Goal: Task Accomplishment & Management: Manage account settings

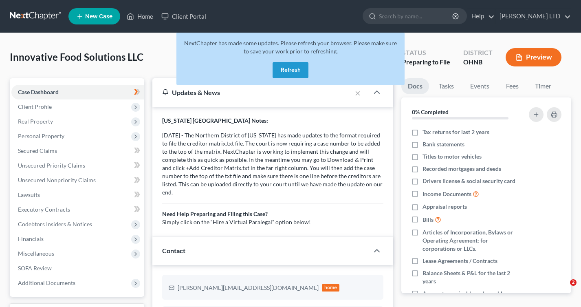
select select "17"
select select "4"
click at [295, 75] on button "Refresh" at bounding box center [290, 70] width 36 height 16
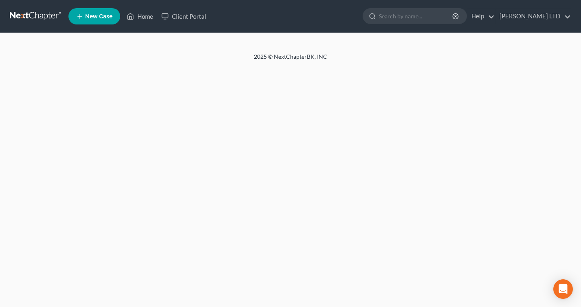
select select "4"
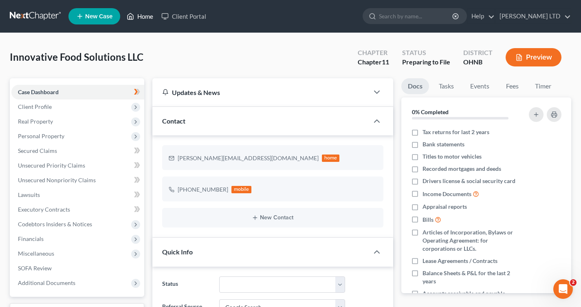
click at [145, 14] on link "Home" at bounding box center [140, 16] width 35 height 15
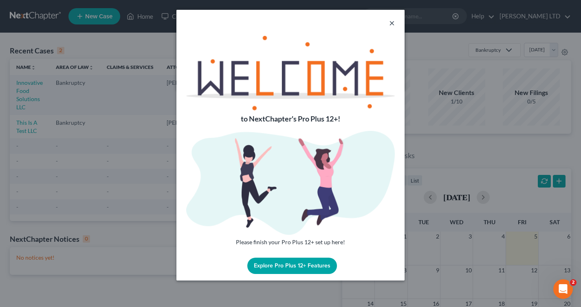
click at [392, 22] on button "×" at bounding box center [392, 23] width 6 height 10
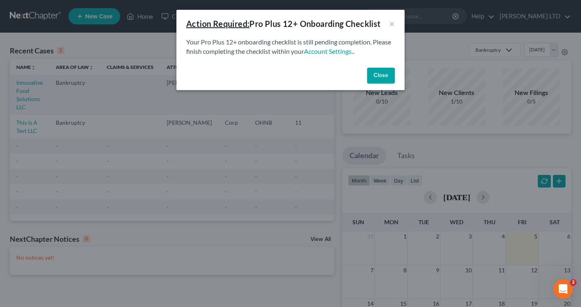
click at [377, 72] on button "Close" at bounding box center [381, 76] width 28 height 16
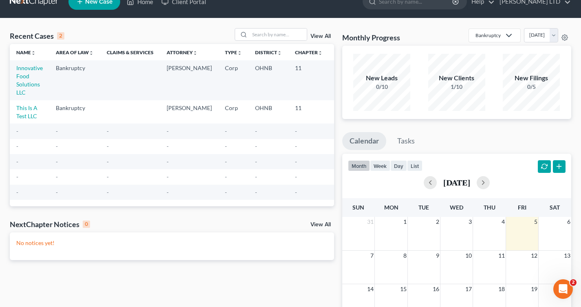
scroll to position [20, 0]
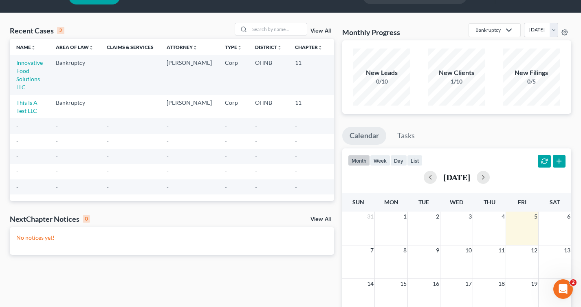
click at [316, 216] on div "NextChapter Notices 0 View All" at bounding box center [172, 220] width 324 height 13
click at [315, 218] on link "View All" at bounding box center [320, 219] width 20 height 6
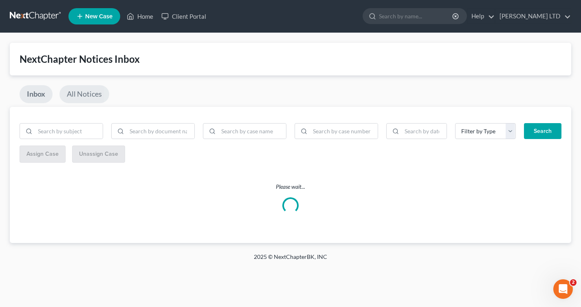
click at [92, 96] on link "All Notices" at bounding box center [84, 94] width 50 height 18
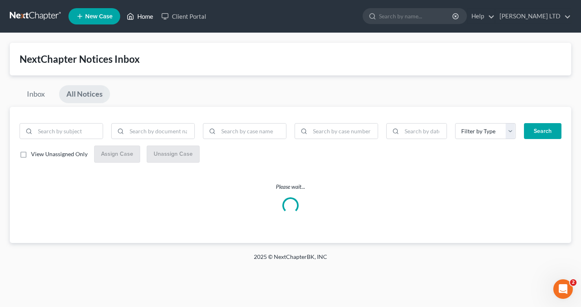
click at [139, 18] on link "Home" at bounding box center [140, 16] width 35 height 15
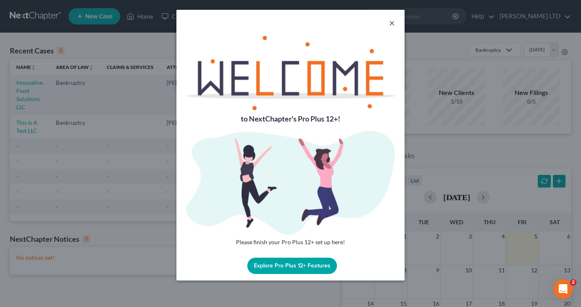
click at [392, 21] on button "×" at bounding box center [392, 23] width 6 height 10
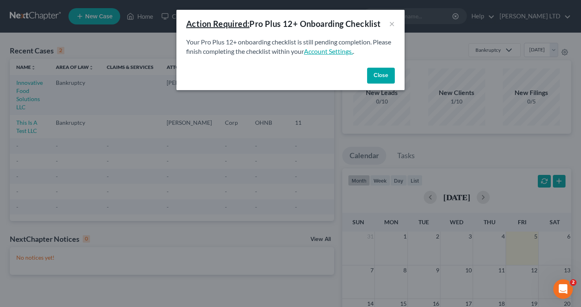
click at [338, 50] on link "Account Settings." at bounding box center [328, 51] width 49 height 8
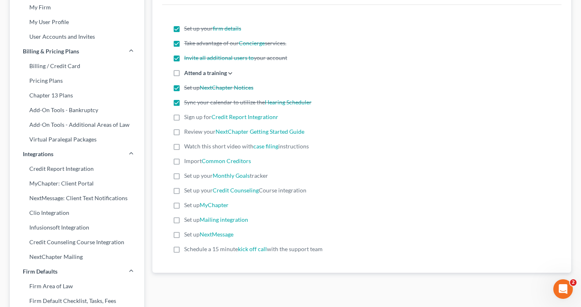
scroll to position [64, 0]
click at [212, 222] on link "Mailing integration" at bounding box center [224, 218] width 48 height 7
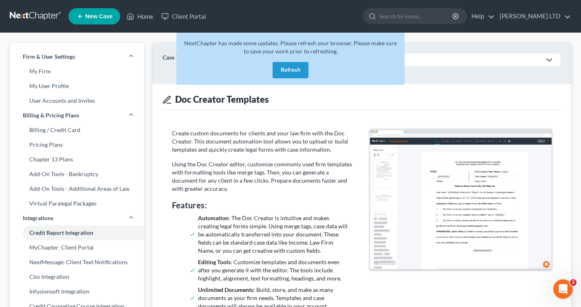
click at [283, 71] on button "Refresh" at bounding box center [290, 70] width 36 height 16
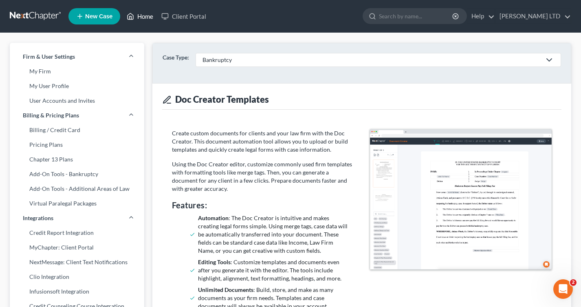
click at [147, 18] on link "Home" at bounding box center [140, 16] width 35 height 15
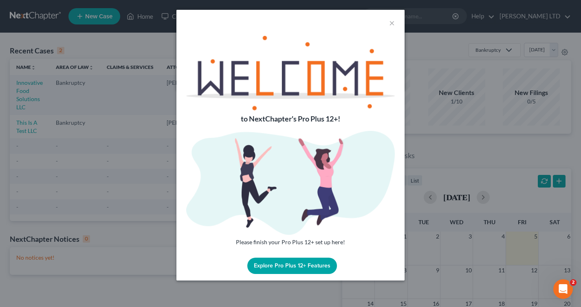
click at [387, 22] on div "×" at bounding box center [290, 23] width 228 height 26
click at [391, 23] on button "×" at bounding box center [392, 23] width 6 height 10
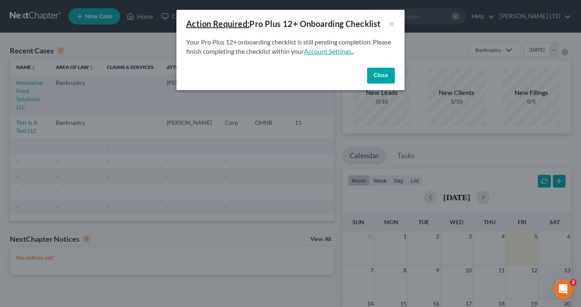
click at [344, 52] on link "Account Settings." at bounding box center [328, 51] width 49 height 8
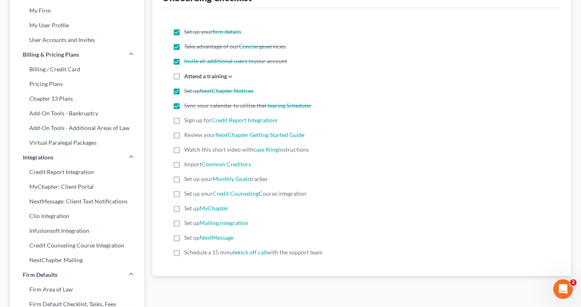
scroll to position [64, 0]
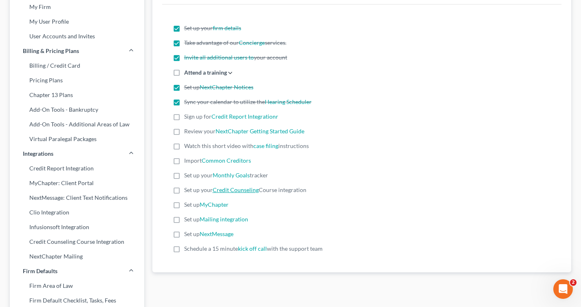
click at [249, 190] on link "Credit Counseling" at bounding box center [236, 189] width 46 height 7
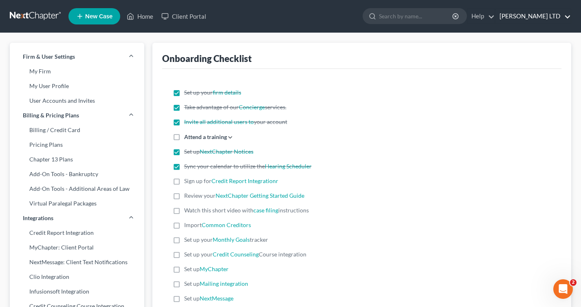
click at [545, 19] on link "[PERSON_NAME] LTD" at bounding box center [532, 16] width 75 height 15
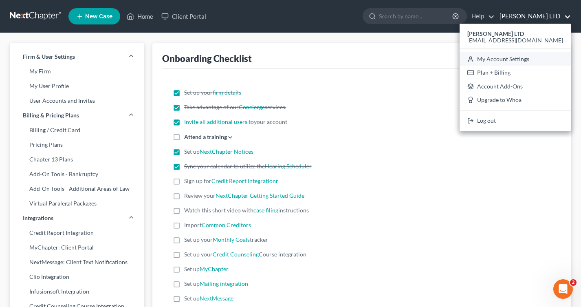
click at [542, 58] on link "My Account Settings" at bounding box center [514, 59] width 111 height 14
select select "24"
select select "36"
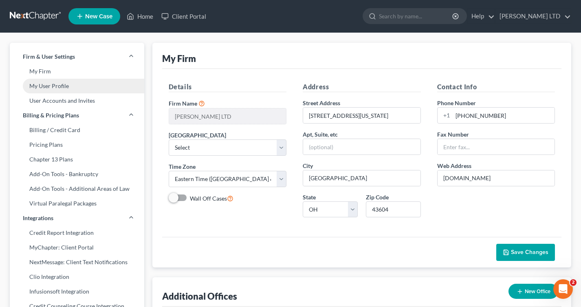
click at [36, 92] on link "My User Profile" at bounding box center [77, 86] width 134 height 15
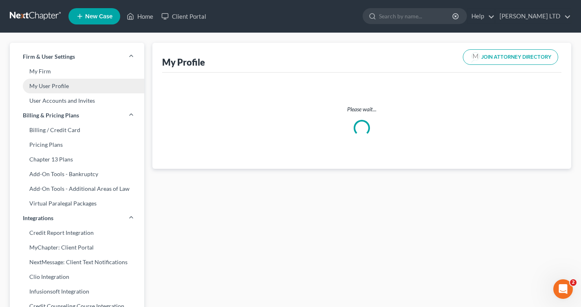
select select "36"
select select "61"
select select "attorney"
select select "0"
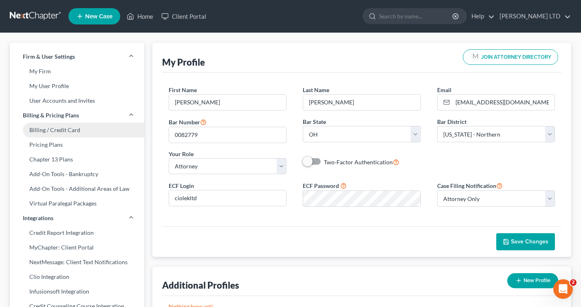
click at [37, 134] on link "Billing / Credit Card" at bounding box center [77, 130] width 134 height 15
select select "36"
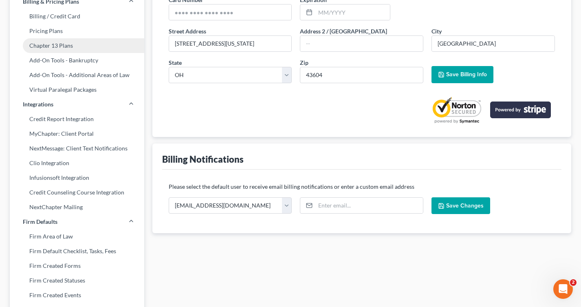
scroll to position [119, 0]
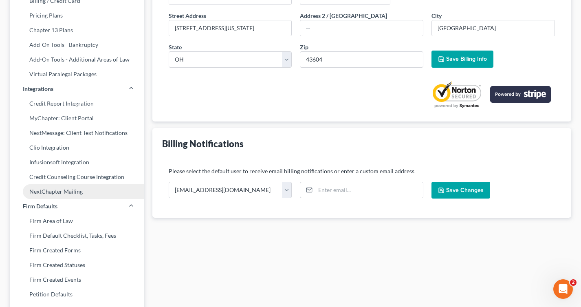
click at [36, 188] on link "NextChapter Mailing" at bounding box center [77, 191] width 134 height 15
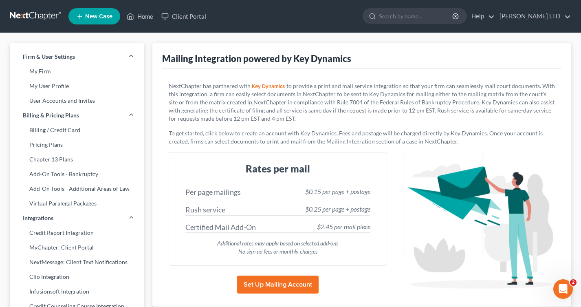
click at [257, 280] on button "Set Up Mailing Account" at bounding box center [277, 284] width 81 height 18
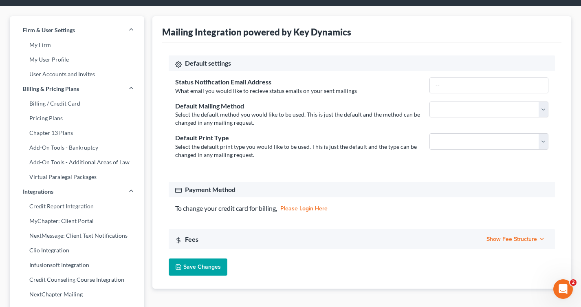
scroll to position [24, 0]
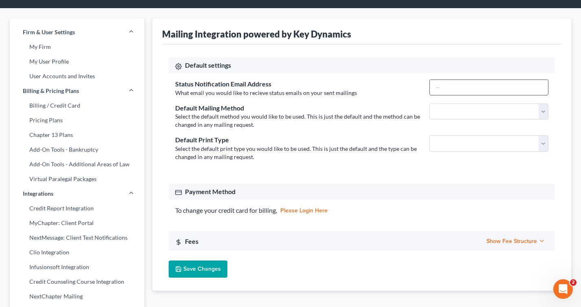
click at [527, 84] on input "text" at bounding box center [489, 87] width 118 height 15
type input "[EMAIL_ADDRESS][DOMAIN_NAME]"
click at [510, 113] on select "First Class Certified Mail" at bounding box center [488, 111] width 119 height 16
select select "first_class"
click at [429, 103] on select "First Class Certified Mail" at bounding box center [488, 111] width 119 height 16
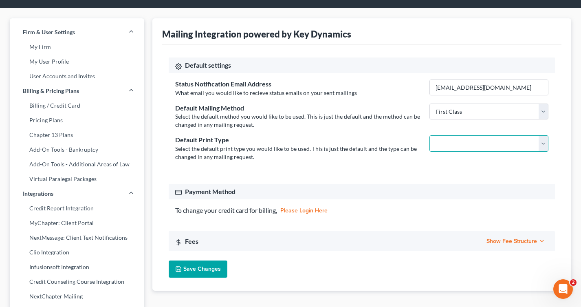
click at [494, 143] on select "Double Sided Single Sided" at bounding box center [488, 143] width 119 height 16
select select "double_sided"
click at [429, 135] on select "Double Sided Single Sided" at bounding box center [488, 143] width 119 height 16
click at [461, 190] on div "Payment Method" at bounding box center [361, 191] width 373 height 9
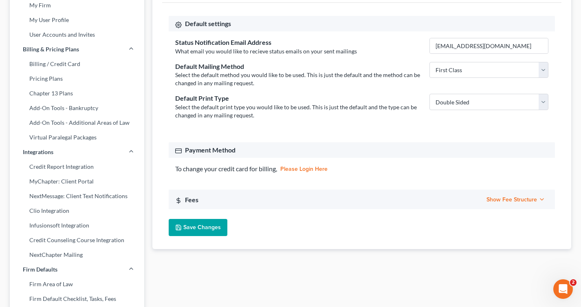
scroll to position [68, 0]
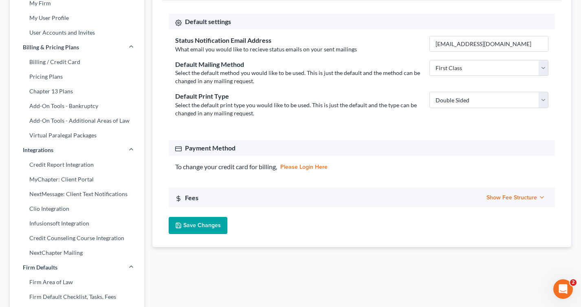
click at [219, 224] on button "Save Changes" at bounding box center [198, 225] width 59 height 17
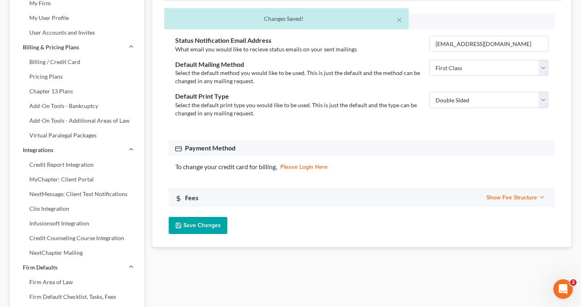
click at [293, 169] on link "please login here" at bounding box center [303, 167] width 47 height 6
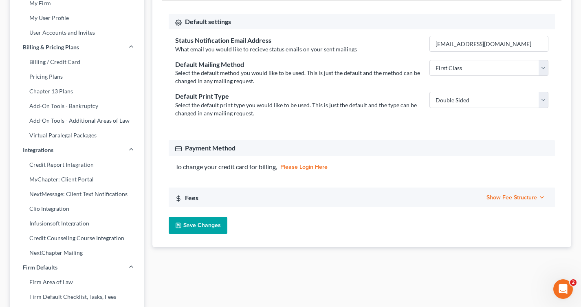
click at [501, 198] on span "Show Fee Structure" at bounding box center [515, 197] width 59 height 7
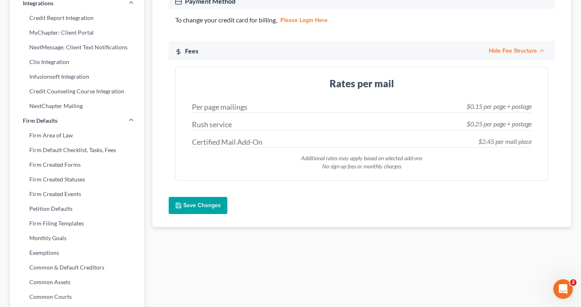
scroll to position [215, 0]
click at [215, 208] on button "Save Changes" at bounding box center [198, 204] width 59 height 17
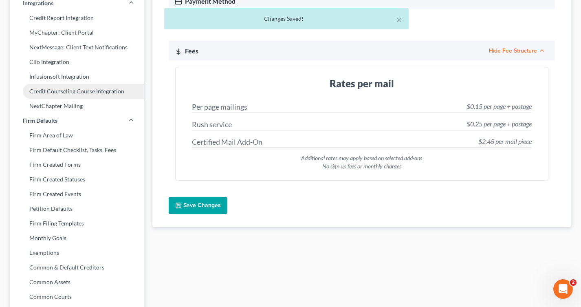
click at [91, 91] on link "Credit Counseling Course Integration" at bounding box center [77, 91] width 134 height 15
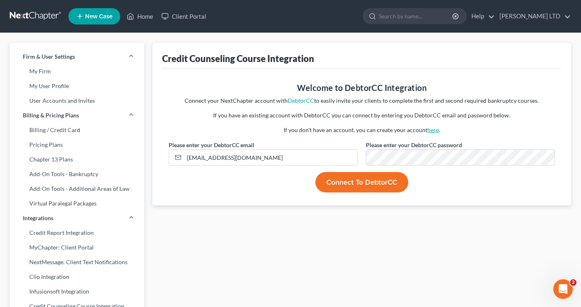
click at [430, 132] on link "here" at bounding box center [432, 129] width 11 height 7
click at [371, 122] on div "Welcome to DebtorCC Integration Connect your NextChapter account with DebtorCC …" at bounding box center [362, 111] width 395 height 59
click at [135, 17] on link "Home" at bounding box center [140, 16] width 35 height 15
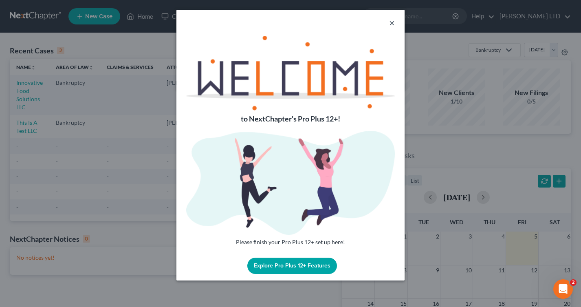
click at [391, 23] on button "×" at bounding box center [392, 23] width 6 height 10
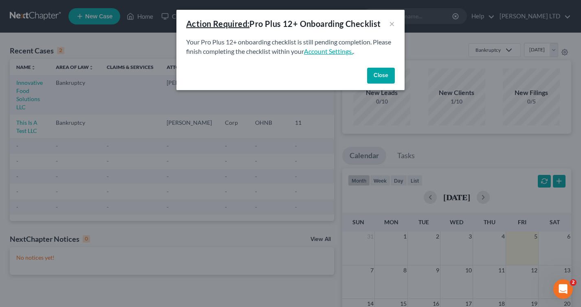
click at [330, 53] on link "Account Settings." at bounding box center [328, 51] width 49 height 8
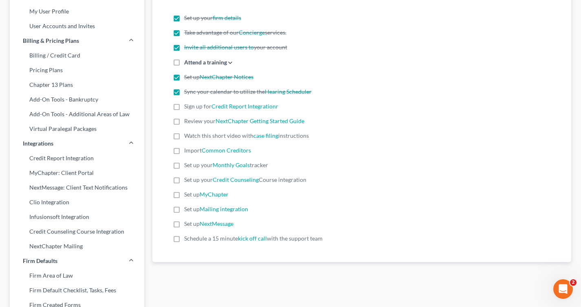
scroll to position [77, 0]
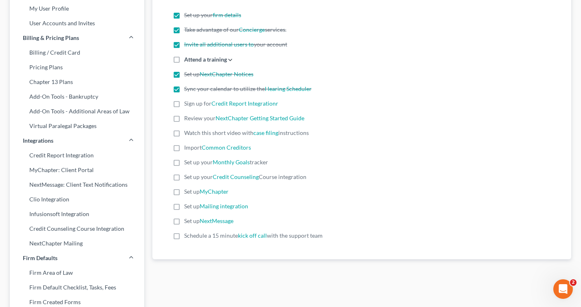
click at [184, 179] on label "Set up your Credit Counseling Course integration" at bounding box center [245, 177] width 122 height 8
click at [187, 178] on input "Set up your Credit Counseling Course integration" at bounding box center [189, 175] width 5 height 5
checkbox input "true"
click at [209, 192] on link "MyChapter" at bounding box center [214, 191] width 29 height 7
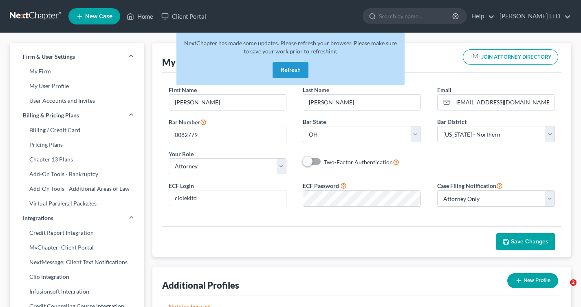
select select "36"
select select "61"
select select "attorney"
select select "0"
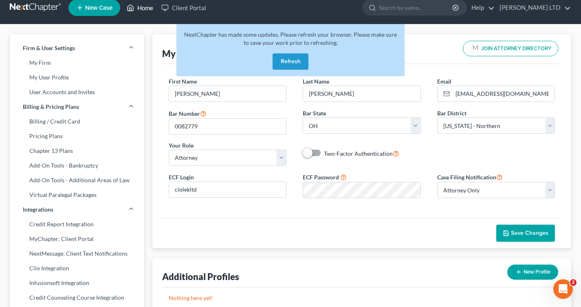
click at [136, 9] on link "Home" at bounding box center [140, 7] width 35 height 15
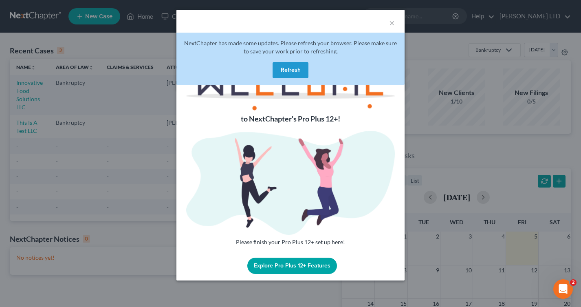
click at [395, 20] on div "×" at bounding box center [290, 23] width 228 height 26
click at [394, 21] on button "×" at bounding box center [392, 23] width 6 height 10
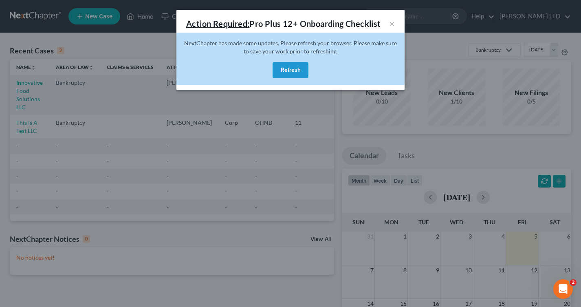
click at [301, 71] on button "Refresh" at bounding box center [290, 70] width 36 height 16
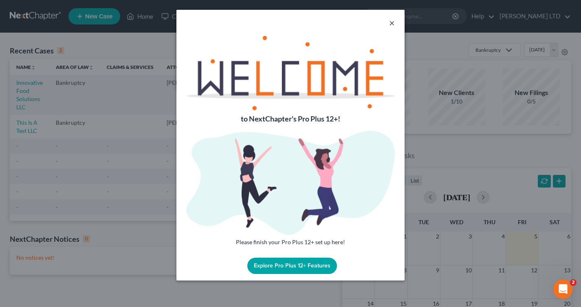
click at [391, 24] on button "×" at bounding box center [392, 23] width 6 height 10
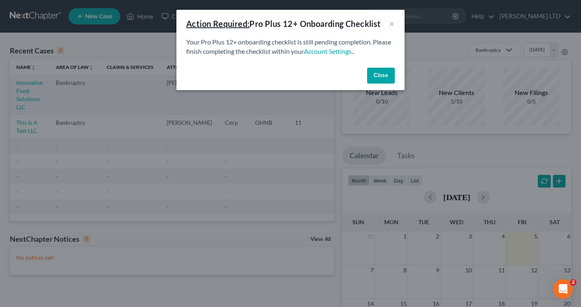
click at [374, 74] on button "Close" at bounding box center [381, 76] width 28 height 16
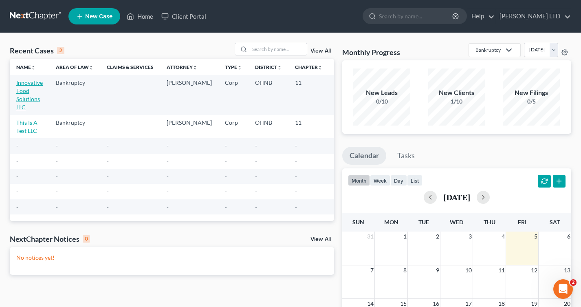
click at [24, 90] on link "Innovative Food Solutions LLC" at bounding box center [29, 94] width 26 height 31
select select "4"
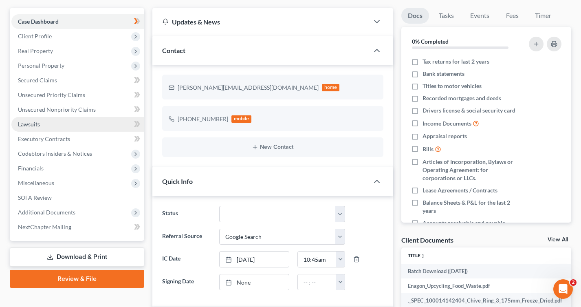
scroll to position [74, 0]
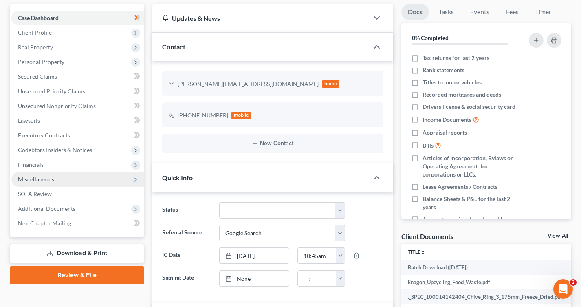
click at [19, 182] on span "Miscellaneous" at bounding box center [36, 179] width 36 height 7
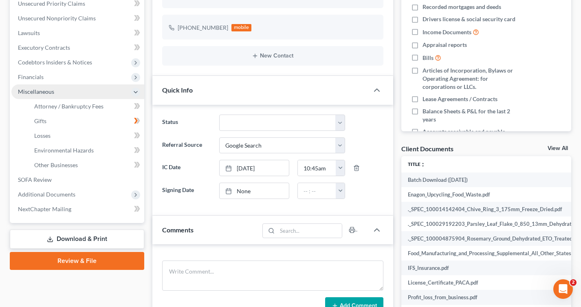
scroll to position [162, 0]
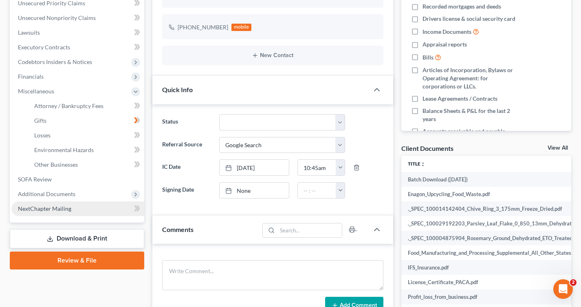
click at [47, 209] on span "NextChapter Mailing" at bounding box center [44, 208] width 53 height 7
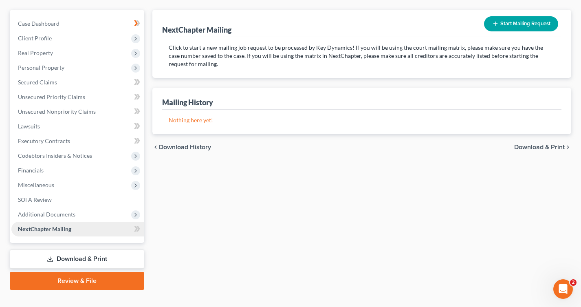
scroll to position [81, 0]
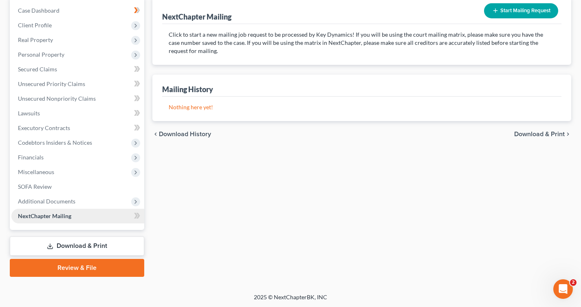
click at [45, 216] on span "NextChapter Mailing" at bounding box center [44, 215] width 53 height 7
click at [136, 215] on icon at bounding box center [136, 216] width 4 height 6
click at [139, 215] on icon at bounding box center [138, 216] width 4 height 6
click at [116, 200] on span "Additional Documents" at bounding box center [77, 201] width 133 height 15
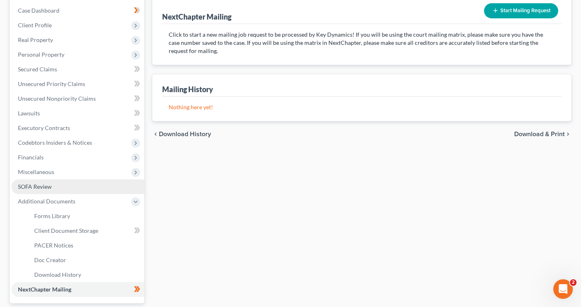
click at [115, 182] on link "SOFA Review" at bounding box center [77, 186] width 133 height 15
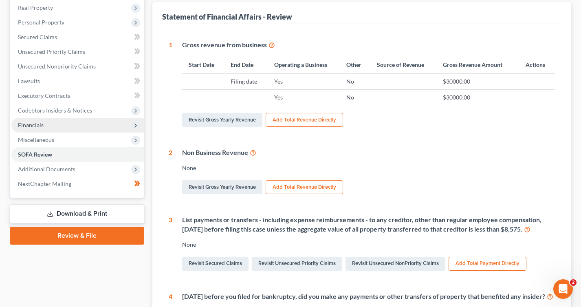
scroll to position [115, 0]
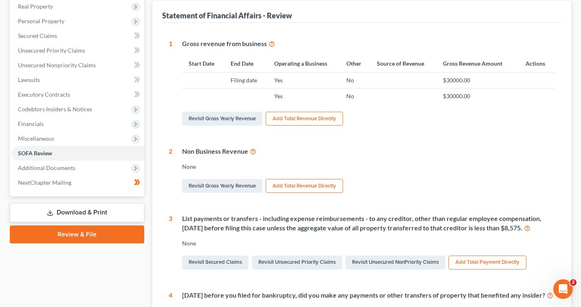
click at [103, 217] on link "Download & Print" at bounding box center [77, 212] width 134 height 19
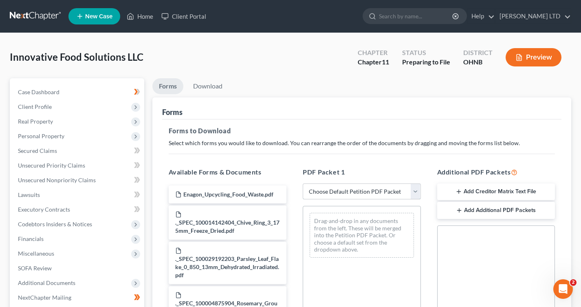
click at [325, 186] on select "Choose Default Petition PDF Packet Complete Bankruptcy Petition (all forms and …" at bounding box center [362, 191] width 118 height 16
select select "0"
click at [303, 183] on select "Choose Default Petition PDF Packet Complete Bankruptcy Petition (all forms and …" at bounding box center [362, 191] width 118 height 16
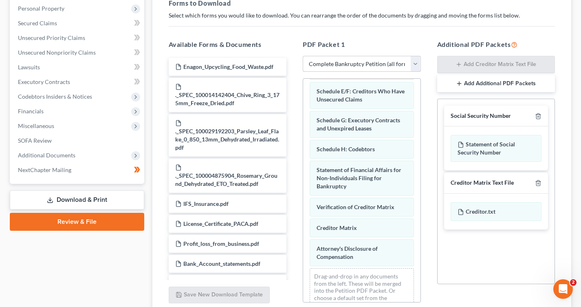
scroll to position [166, 0]
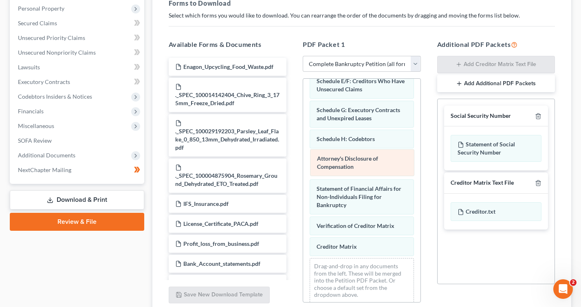
drag, startPoint x: 325, startPoint y: 236, endPoint x: 325, endPoint y: 156, distance: 79.4
click at [325, 156] on div "Attorney's Disclosure of Compensation Voluntary Petition for Non-Individuals Fi…" at bounding box center [361, 110] width 117 height 397
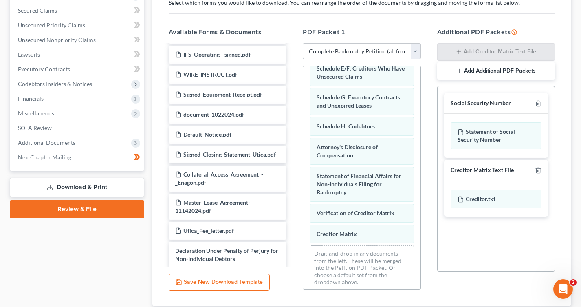
scroll to position [351, 0]
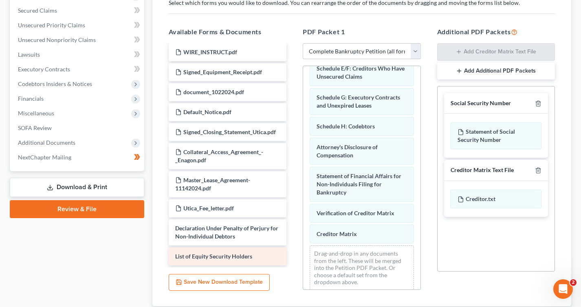
click at [226, 256] on span "List of Equity Security Holders" at bounding box center [213, 255] width 77 height 7
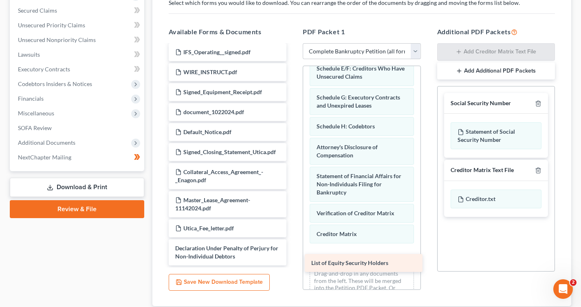
drag, startPoint x: 226, startPoint y: 256, endPoint x: 362, endPoint y: 263, distance: 136.6
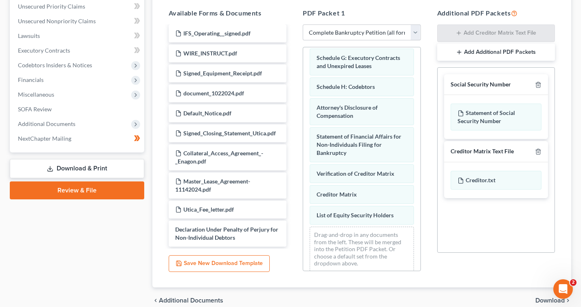
scroll to position [164, 0]
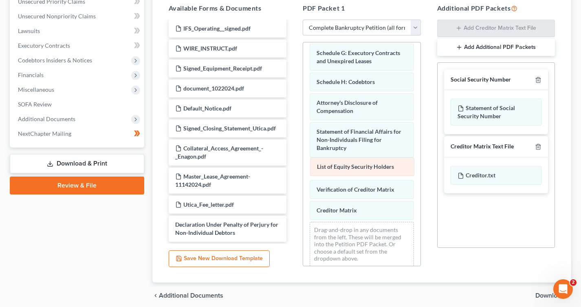
drag, startPoint x: 331, startPoint y: 212, endPoint x: 331, endPoint y: 169, distance: 43.2
click at [331, 169] on div "List of Equity Security Holders Voluntary Petition for Non-Individuals Filing f…" at bounding box center [361, 63] width 117 height 417
click at [213, 255] on button "Save New Download Template" at bounding box center [219, 258] width 101 height 17
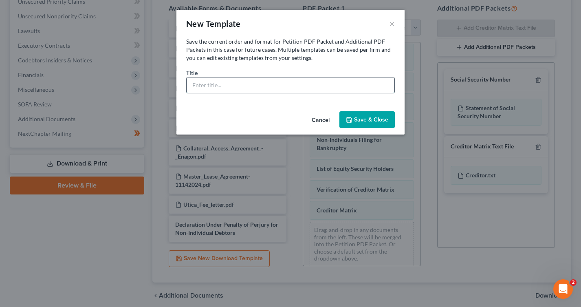
click at [236, 91] on input "text" at bounding box center [291, 84] width 208 height 15
type input "Chap 11 with Equity Holder Form"
click at [357, 120] on button "Save & Close" at bounding box center [366, 119] width 55 height 17
select select "5"
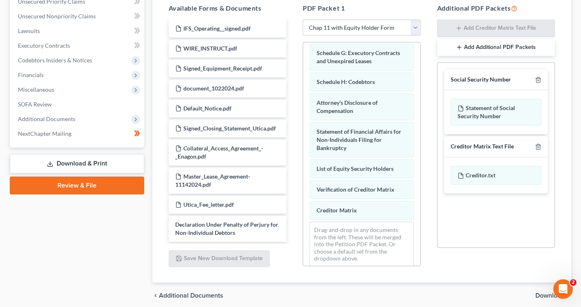
click at [413, 26] on div "Innovative Food Solutions LLC Upgraded Chapter Chapter 11 Status Preparing to F…" at bounding box center [290, 96] width 581 height 455
click at [414, 26] on select "Choose Default Petition PDF Packet Complete Bankruptcy Petition (all forms and …" at bounding box center [362, 28] width 118 height 16
click at [303, 20] on select "Choose Default Petition PDF Packet Complete Bankruptcy Petition (all forms and …" at bounding box center [362, 28] width 118 height 16
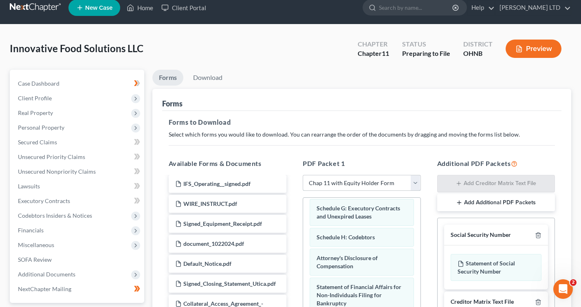
scroll to position [0, 0]
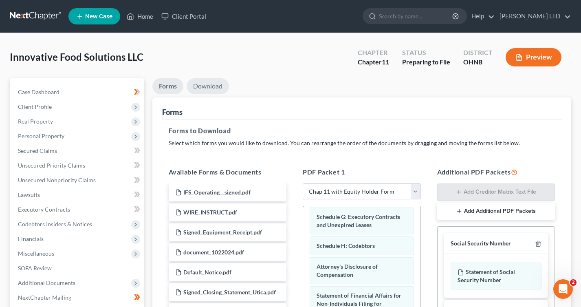
click at [216, 82] on link "Download" at bounding box center [208, 86] width 42 height 16
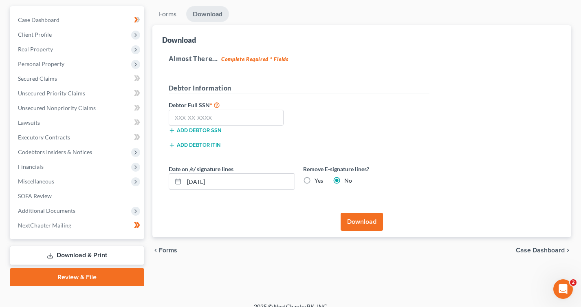
scroll to position [74, 0]
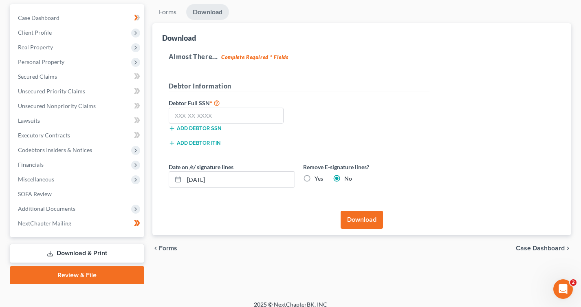
click at [314, 179] on label "Yes" at bounding box center [318, 178] width 9 height 8
click at [318, 179] on input "Yes" at bounding box center [320, 176] width 5 height 5
radio input "true"
radio input "false"
click at [352, 222] on button "Download" at bounding box center [361, 220] width 42 height 18
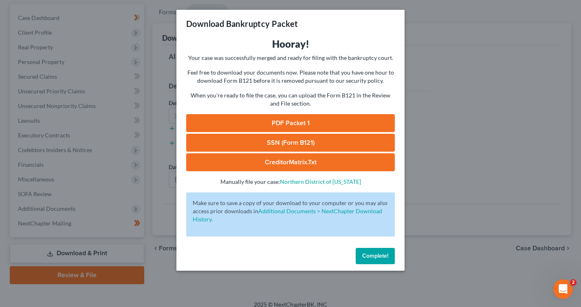
click at [255, 121] on link "PDF Packet 1" at bounding box center [290, 123] width 208 height 18
click at [454, 66] on div "Download Bankruptcy Packet Hooray! Your case was successfully merged and ready …" at bounding box center [290, 153] width 581 height 307
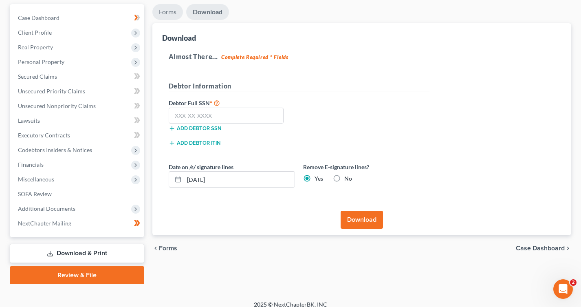
click at [169, 9] on link "Forms" at bounding box center [167, 12] width 31 height 16
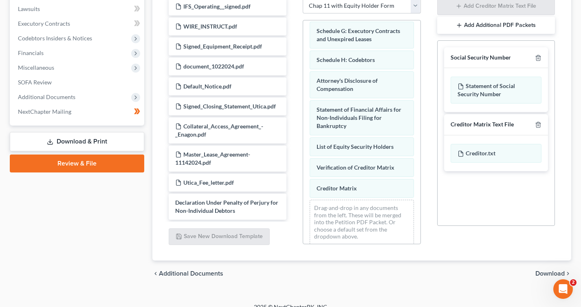
scroll to position [187, 0]
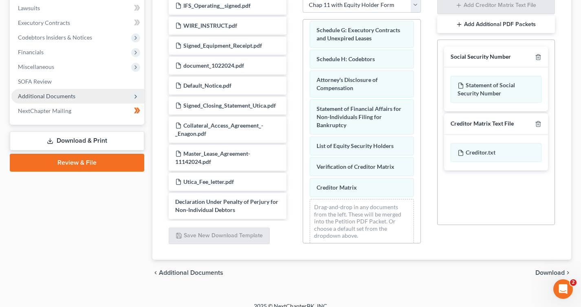
click at [31, 99] on span "Additional Documents" at bounding box center [46, 95] width 57 height 7
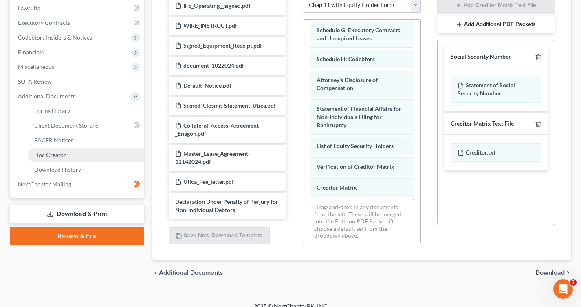
click at [34, 157] on span "Doc Creator" at bounding box center [50, 154] width 32 height 7
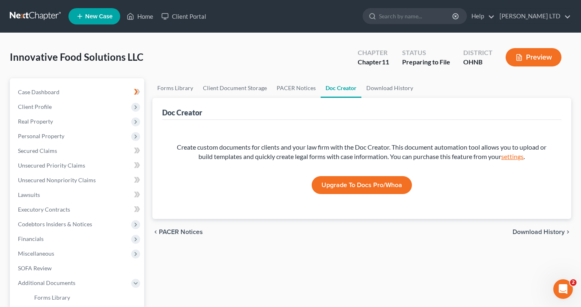
click at [512, 155] on link "settings" at bounding box center [512, 156] width 22 height 8
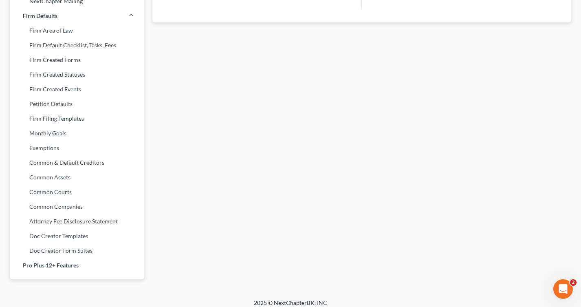
scroll to position [326, 0]
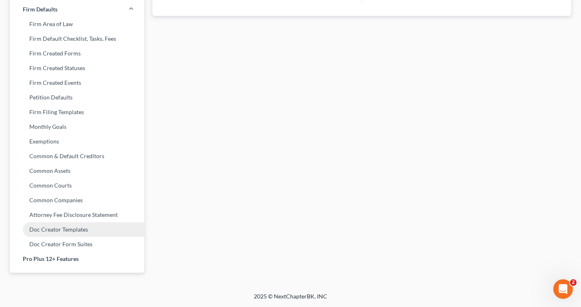
click at [37, 232] on link "Doc Creator Templates" at bounding box center [77, 229] width 134 height 15
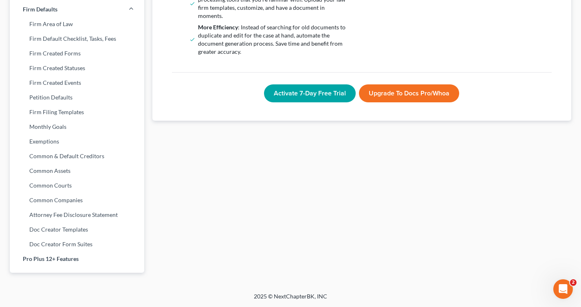
scroll to position [313, 0]
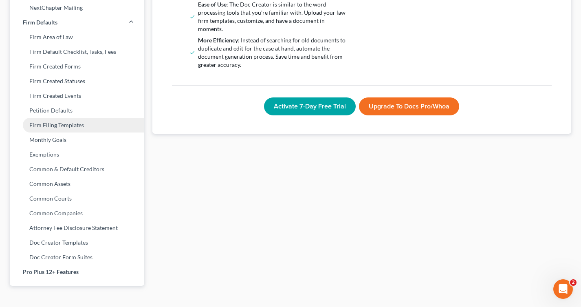
click at [39, 128] on link "Firm Filing Templates" at bounding box center [77, 125] width 134 height 15
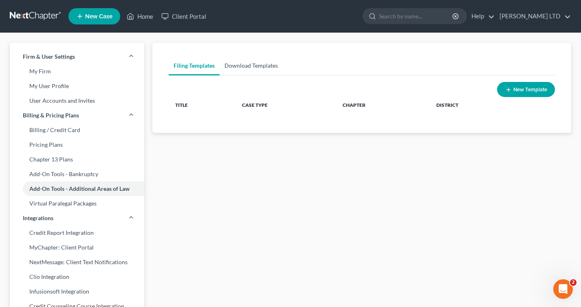
click at [258, 61] on link "Download Templates" at bounding box center [250, 66] width 63 height 20
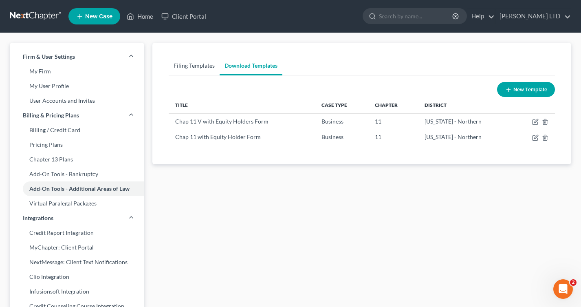
click at [201, 72] on link "Filing Templates" at bounding box center [194, 66] width 51 height 20
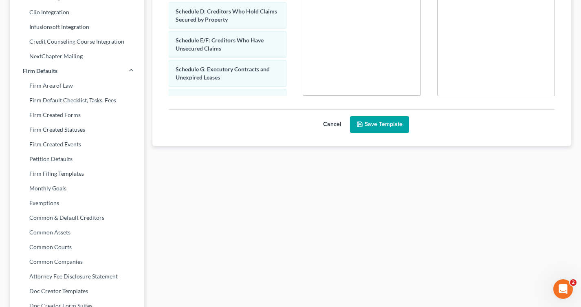
scroll to position [278, 0]
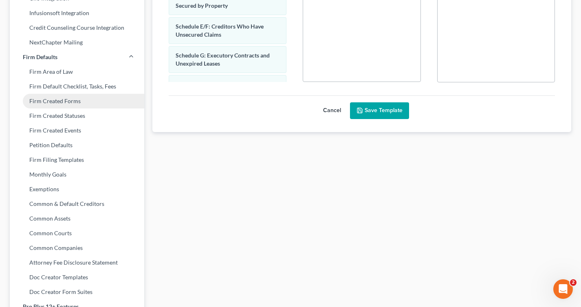
click at [41, 102] on link "Firm Created Forms" at bounding box center [77, 101] width 134 height 15
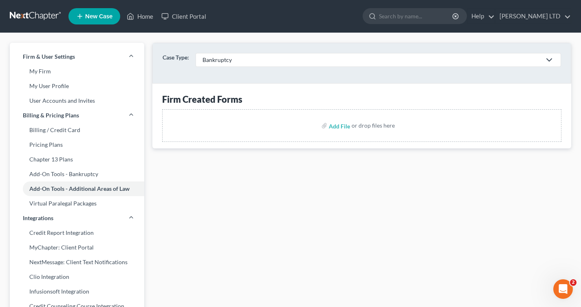
click at [219, 57] on div "Bankruptcy" at bounding box center [371, 60] width 339 height 8
click at [211, 78] on div "Bankruptcy" at bounding box center [219, 76] width 32 height 8
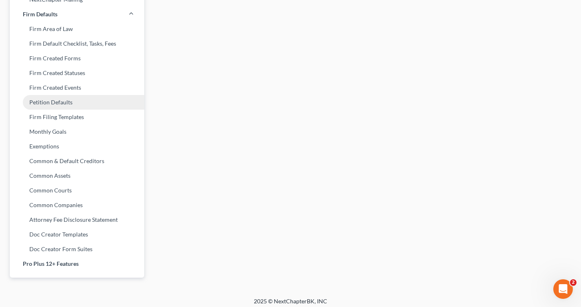
scroll to position [326, 0]
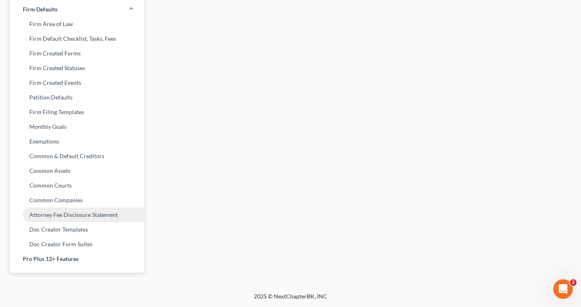
click at [58, 215] on link "Attorney Fee Disclosure Statement" at bounding box center [77, 214] width 134 height 15
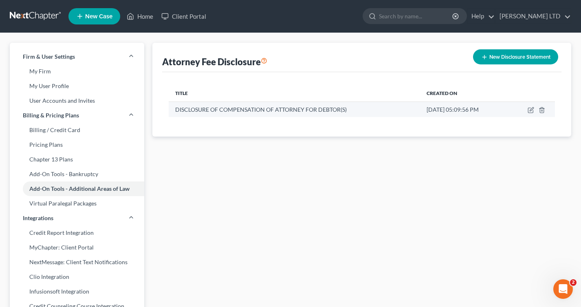
click at [217, 112] on span "DISCLOSURE OF COMPENSATION OF ATTORNEY FOR DEBTOR(S)" at bounding box center [260, 109] width 171 height 7
click at [532, 108] on icon "button" at bounding box center [531, 109] width 4 height 4
select select "61"
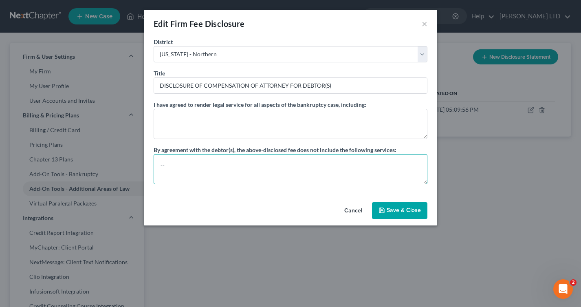
click at [310, 160] on textarea at bounding box center [291, 169] width 274 height 30
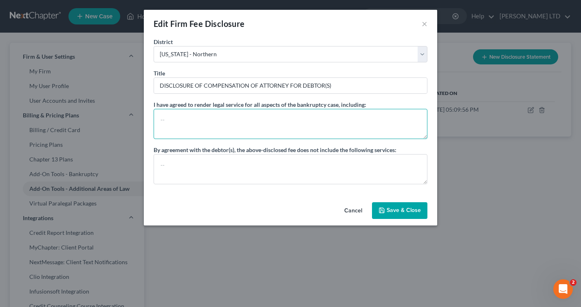
click at [251, 132] on textarea at bounding box center [291, 124] width 274 height 30
click at [423, 21] on button "×" at bounding box center [424, 24] width 6 height 10
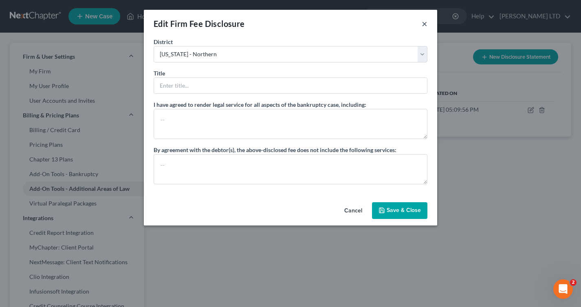
select select "?"
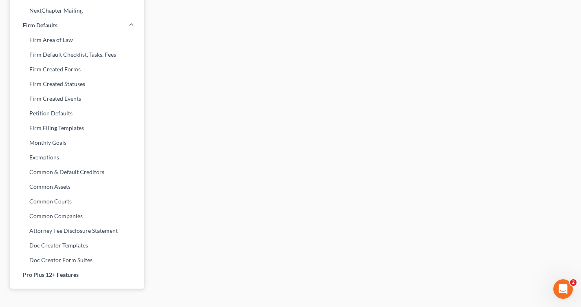
scroll to position [326, 0]
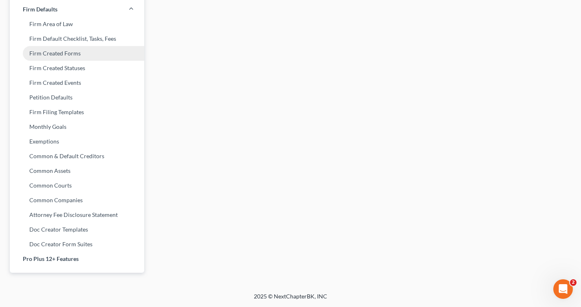
click at [44, 56] on link "Firm Created Forms" at bounding box center [77, 53] width 134 height 15
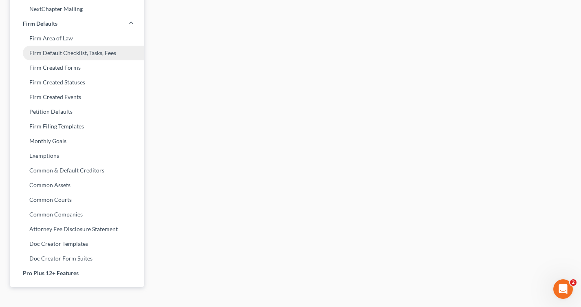
scroll to position [326, 0]
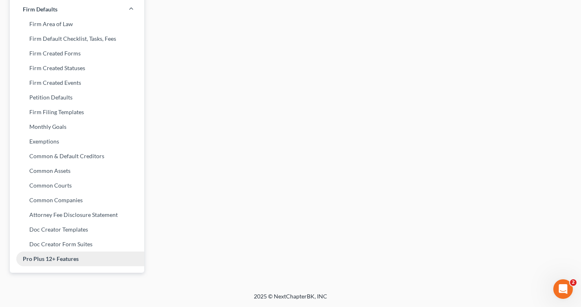
click at [24, 258] on link "Pro Plus 12+ Features" at bounding box center [77, 258] width 134 height 15
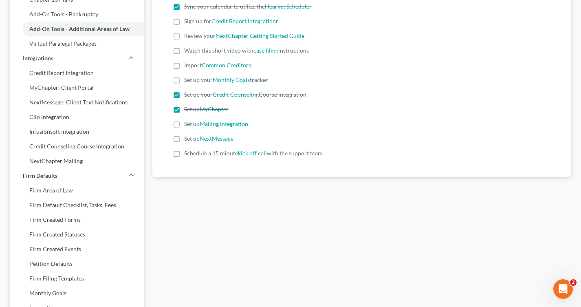
scroll to position [167, 0]
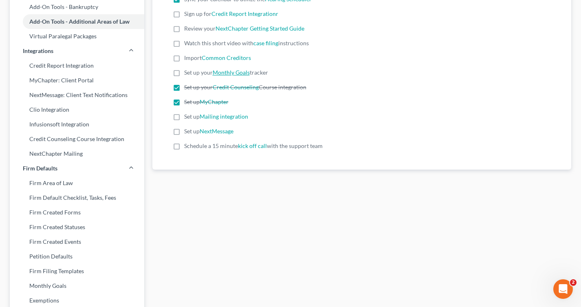
click at [217, 74] on link "Monthly Goals" at bounding box center [231, 72] width 37 height 7
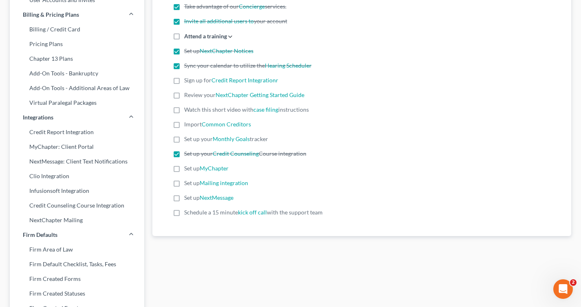
scroll to position [125, 0]
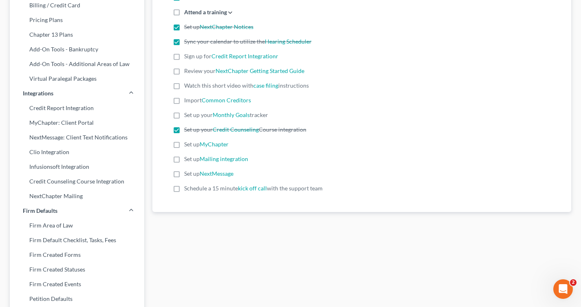
click at [184, 145] on label "Set up MyChapter" at bounding box center [206, 144] width 44 height 8
click at [187, 145] on input "Set up MyChapter" at bounding box center [189, 142] width 5 height 5
checkbox input "true"
click at [208, 173] on link "NextMessage" at bounding box center [217, 173] width 34 height 7
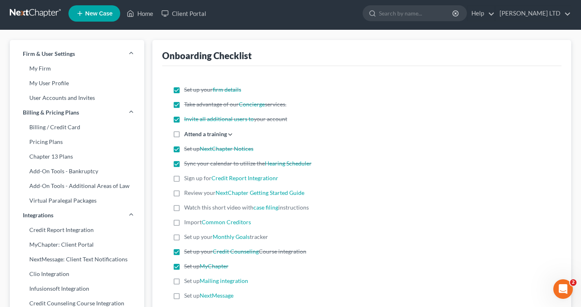
scroll to position [2, 0]
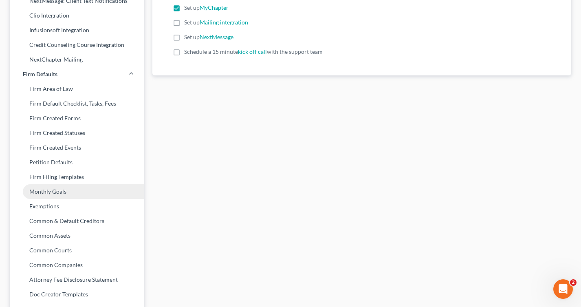
click at [35, 193] on link "Monthly Goals" at bounding box center [77, 191] width 134 height 15
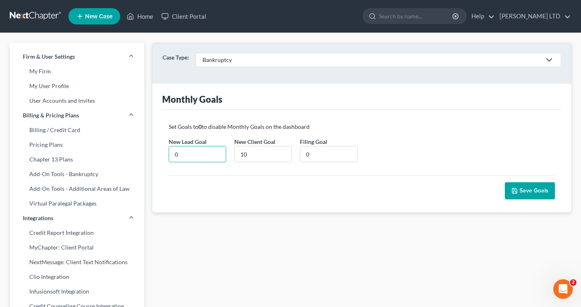
drag, startPoint x: 179, startPoint y: 151, endPoint x: 167, endPoint y: 151, distance: 11.8
click at [167, 151] on div "New Lead Goal * 0" at bounding box center [198, 149] width 66 height 25
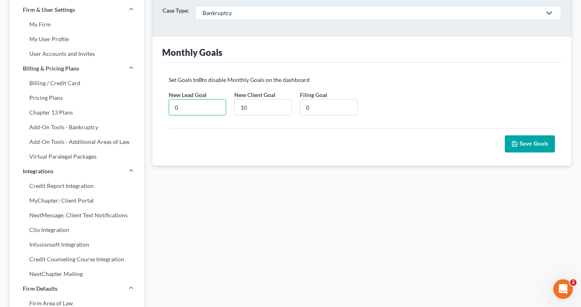
scroll to position [47, 0]
type input "15"
drag, startPoint x: 310, startPoint y: 104, endPoint x: 301, endPoint y: 105, distance: 9.0
click at [301, 105] on input "0" at bounding box center [328, 106] width 57 height 15
type input "8"
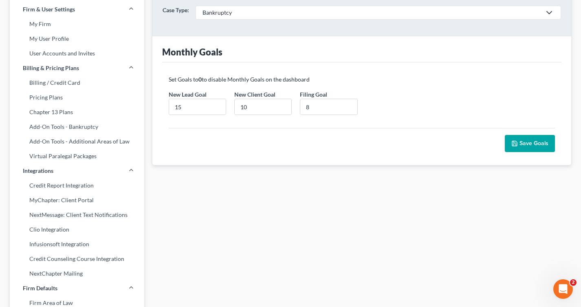
click at [338, 153] on div "Set Goals to 0 to disable Monthly Goals on the dashboard New Lead Goal * 15 New…" at bounding box center [361, 113] width 399 height 102
click at [532, 146] on button "Save Goals" at bounding box center [530, 143] width 50 height 17
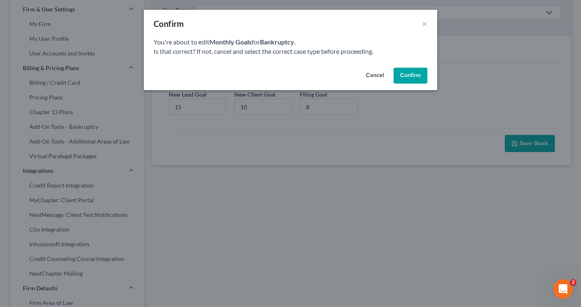
click at [410, 75] on button "Confirm" at bounding box center [410, 76] width 34 height 16
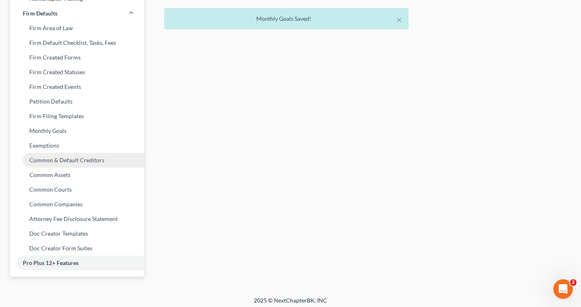
scroll to position [326, 0]
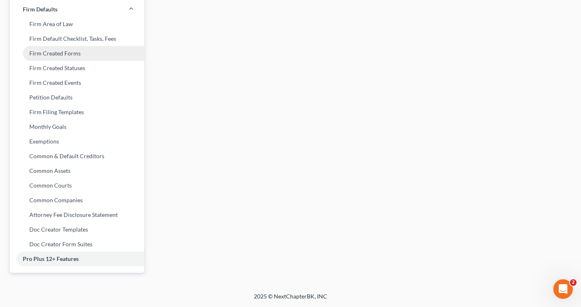
click at [28, 55] on link "Firm Created Forms" at bounding box center [77, 53] width 134 height 15
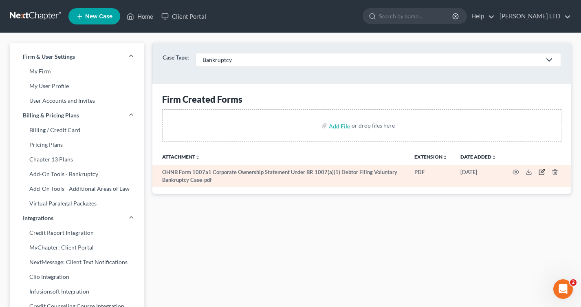
click at [540, 171] on icon "button" at bounding box center [541, 172] width 7 height 7
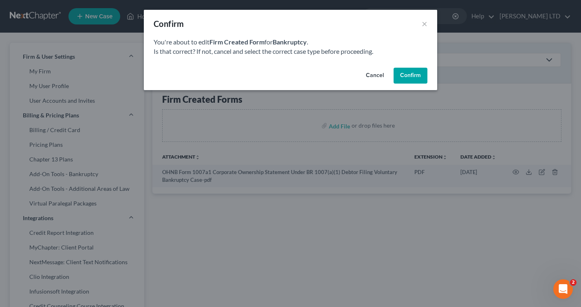
click at [418, 79] on button "Confirm" at bounding box center [410, 76] width 34 height 16
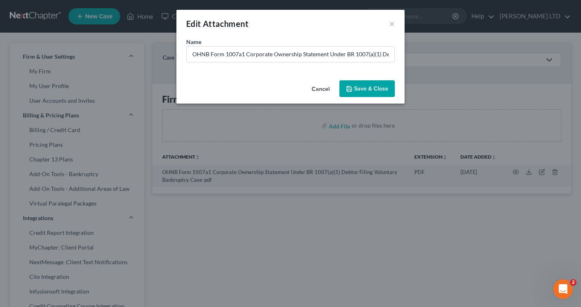
click at [384, 92] on span "Save & Close" at bounding box center [371, 88] width 34 height 7
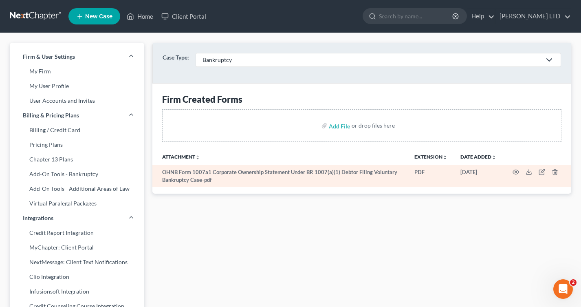
click at [378, 170] on td "OHNB Form 1007a1 Corporate Ownership Statement Under BR 1007(a)(1) Debtor Filin…" at bounding box center [280, 176] width 256 height 22
click at [541, 173] on icon "button" at bounding box center [541, 172] width 7 height 7
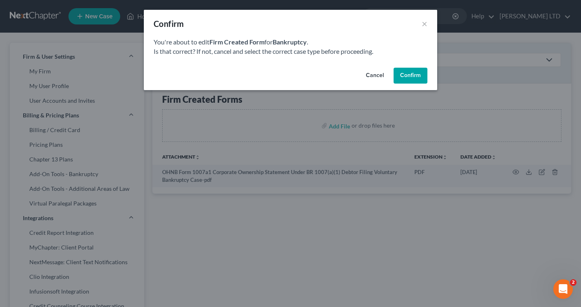
click at [404, 75] on button "Confirm" at bounding box center [410, 76] width 34 height 16
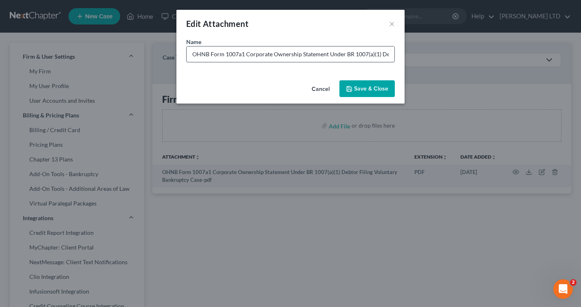
drag, startPoint x: 358, startPoint y: 93, endPoint x: 296, endPoint y: 46, distance: 77.3
click at [296, 46] on div "Edit Attachment × Name * OHNB Form 1007a1 Corporate Ownership Statement Under B…" at bounding box center [290, 57] width 228 height 94
click at [296, 58] on input "OHNB Form 1007a1 Corporate Ownership Statement Under BR 1007(a)(1) Debtor Filin…" at bounding box center [291, 53] width 208 height 15
click at [329, 92] on button "Cancel" at bounding box center [320, 89] width 31 height 16
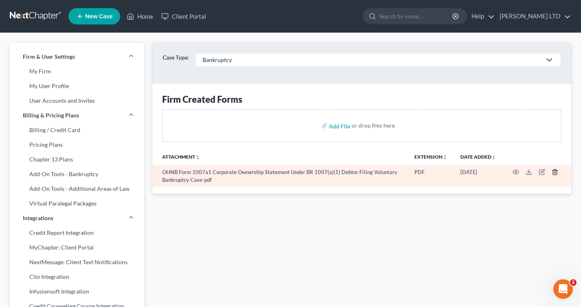
click at [553, 171] on icon "button" at bounding box center [554, 172] width 7 height 7
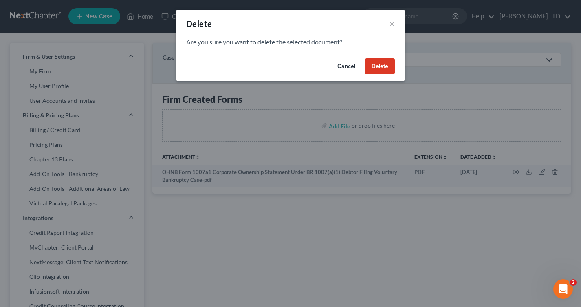
click at [382, 69] on button "Delete" at bounding box center [380, 66] width 30 height 16
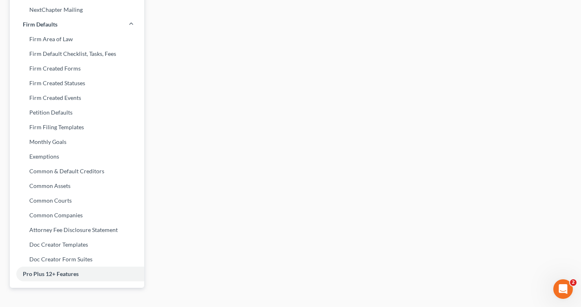
scroll to position [314, 0]
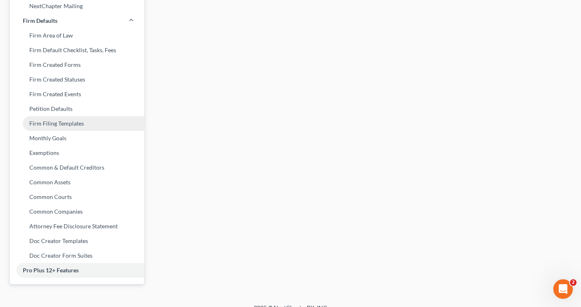
click at [33, 124] on link "Firm Filing Templates" at bounding box center [77, 123] width 134 height 15
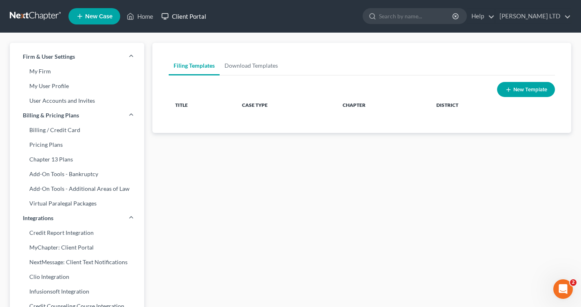
click at [187, 15] on link "Client Portal" at bounding box center [183, 16] width 53 height 15
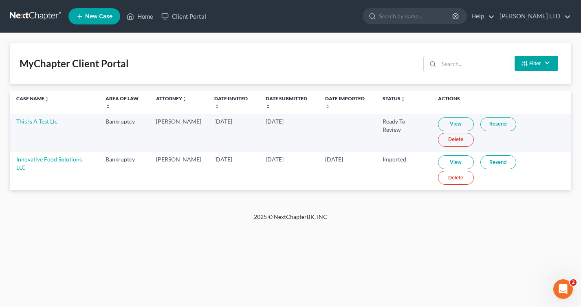
click at [474, 133] on link "Delete" at bounding box center [456, 140] width 36 height 14
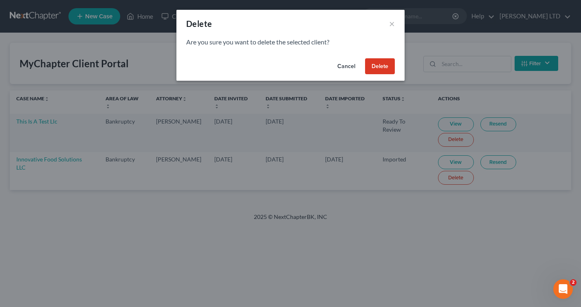
click at [380, 70] on button "Delete" at bounding box center [380, 66] width 30 height 16
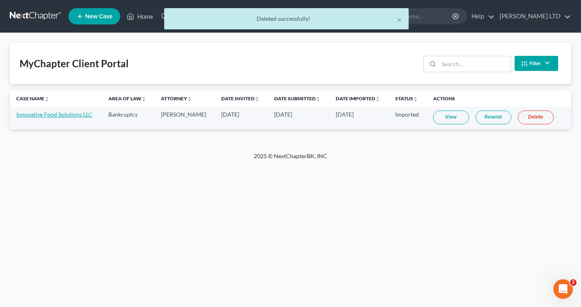
click at [30, 113] on link "Innovative Food Solutions LLC" at bounding box center [54, 114] width 76 height 7
select select "4"
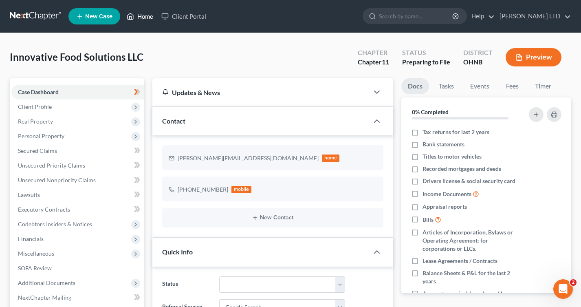
click at [136, 14] on link "Home" at bounding box center [140, 16] width 35 height 15
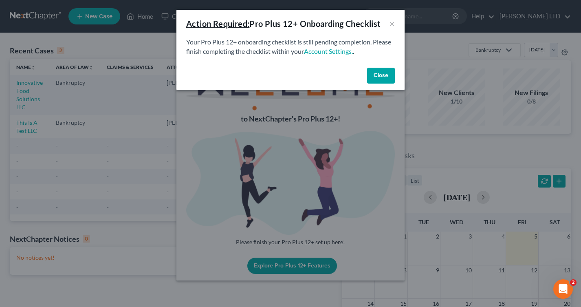
click at [376, 73] on button "Close" at bounding box center [381, 76] width 28 height 16
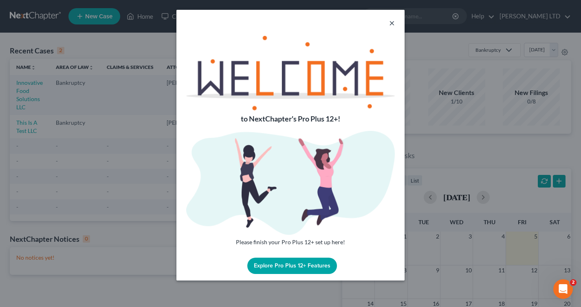
click at [392, 24] on button "×" at bounding box center [392, 23] width 6 height 10
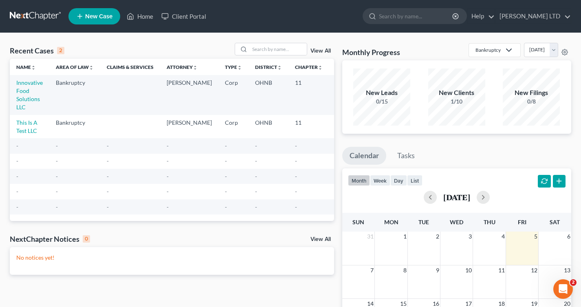
click at [384, 101] on div "0/15" at bounding box center [381, 101] width 57 height 8
click at [228, 136] on td "Corp" at bounding box center [233, 126] width 30 height 23
click at [191, 127] on td "Scott Ciolek" at bounding box center [189, 126] width 58 height 23
